Goal: Task Accomplishment & Management: Manage account settings

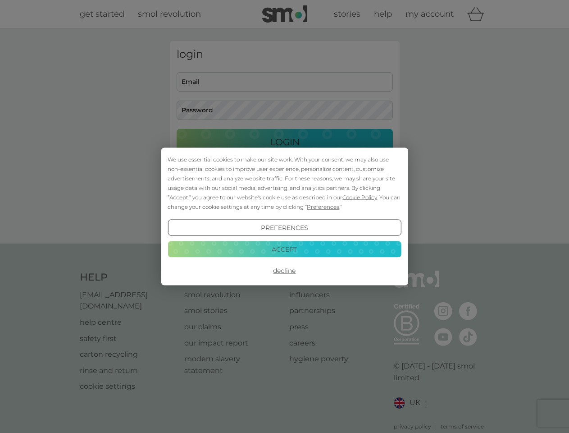
click at [360, 197] on span "Cookie Policy" at bounding box center [360, 197] width 35 height 7
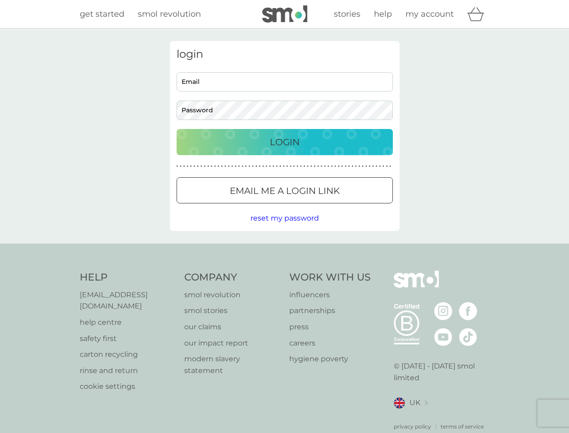
click at [322, 206] on div "login Email Password Login ● ● ● ● ● ● ● ● ● ● ● ● ● ● ● ● ● ● ● ● ● ● ● ● ● ● …" at bounding box center [285, 136] width 230 height 190
click at [284, 228] on div "login Email Password Login ● ● ● ● ● ● ● ● ● ● ● ● ● ● ● ● ● ● ● ● ● ● ● ● ● ● …" at bounding box center [285, 136] width 230 height 190
click at [284, 270] on div "Help [EMAIL_ADDRESS][DOMAIN_NAME] help centre safety first carton recycling rin…" at bounding box center [285, 350] width 410 height 160
click at [284, 249] on div "Help [EMAIL_ADDRESS][DOMAIN_NAME] help centre safety first carton recycling rin…" at bounding box center [284, 350] width 569 height 214
